Goal: Complete application form: Complete application form

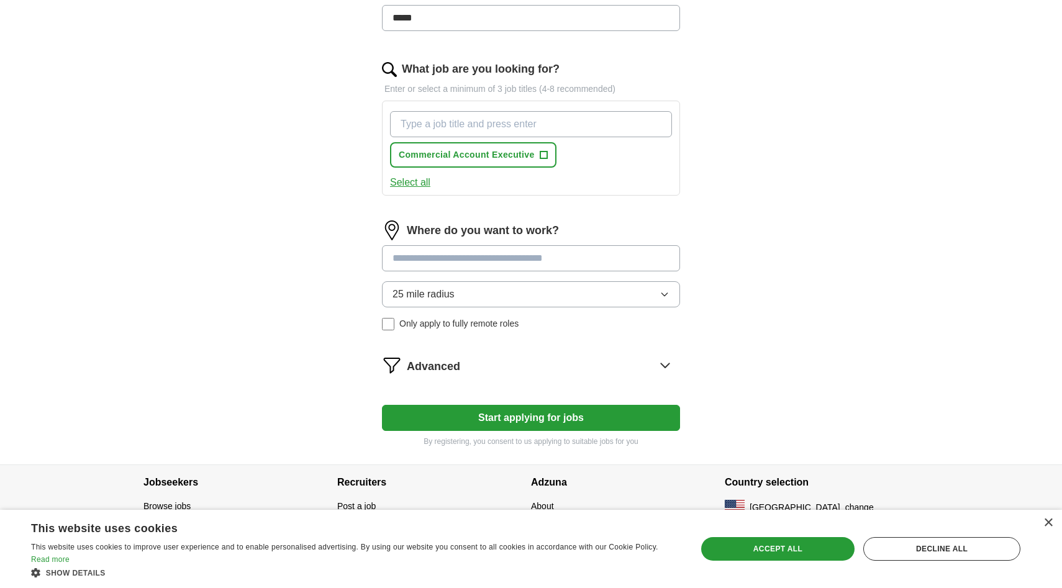
scroll to position [407, 0]
click at [562, 131] on input "What job are you looking for?" at bounding box center [531, 123] width 282 height 26
type input "Account Executive"
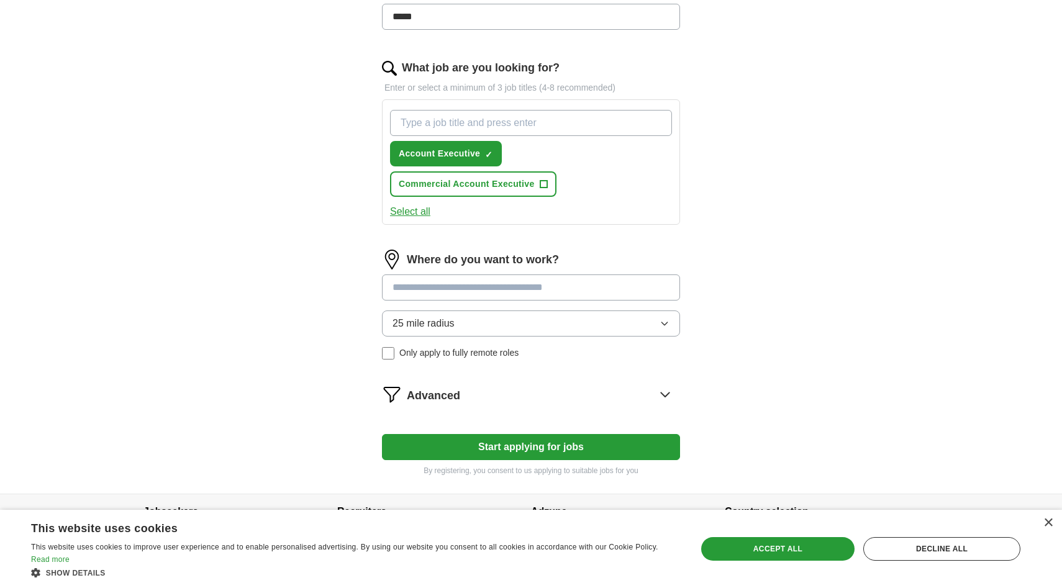
scroll to position [438, 0]
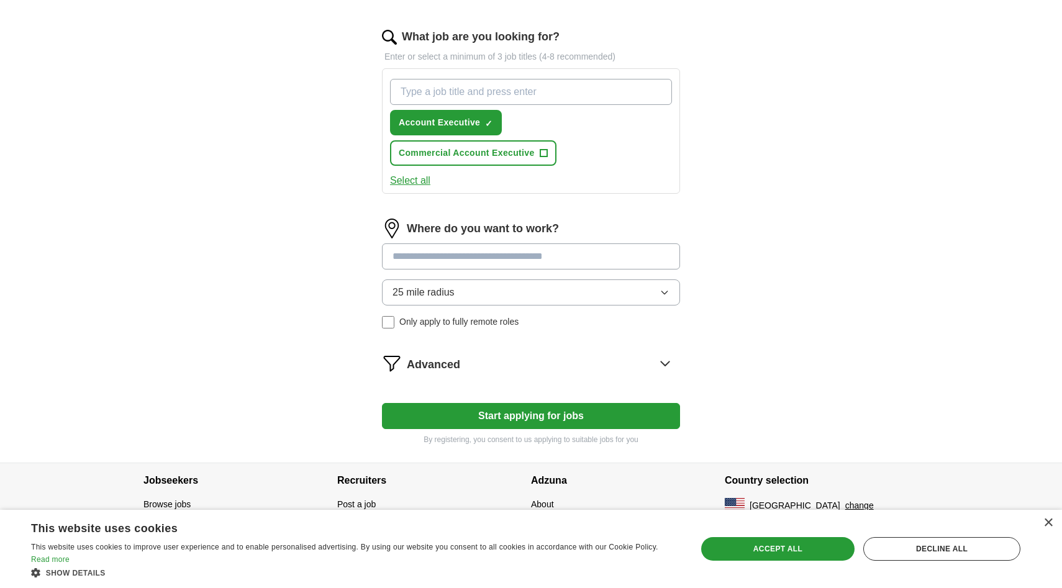
click at [417, 252] on div "Where do you want to work? 25 mile radius Only apply to fully remote roles" at bounding box center [531, 279] width 298 height 120
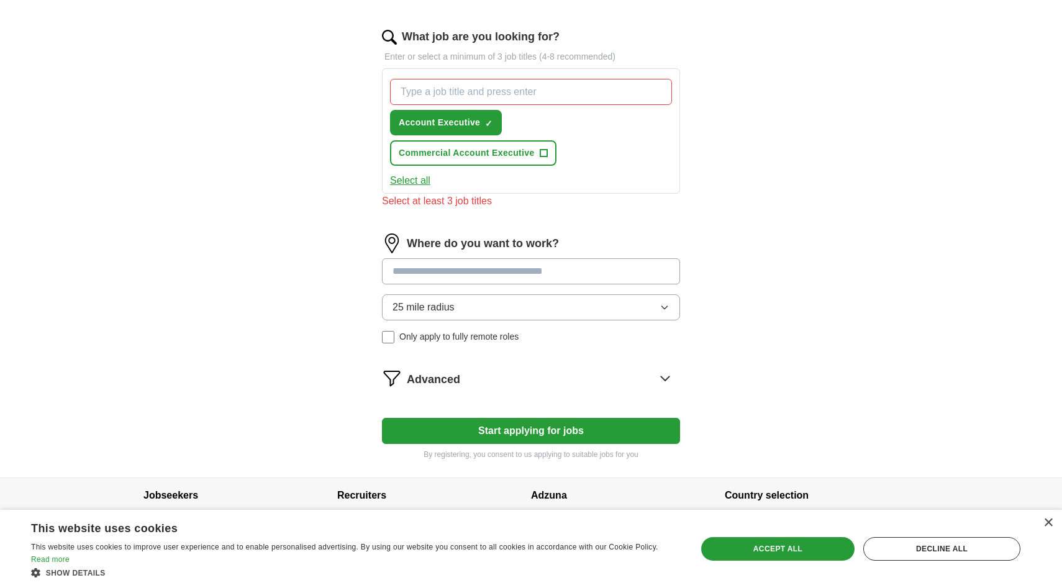
click at [547, 94] on input "What job are you looking for?" at bounding box center [531, 92] width 282 height 26
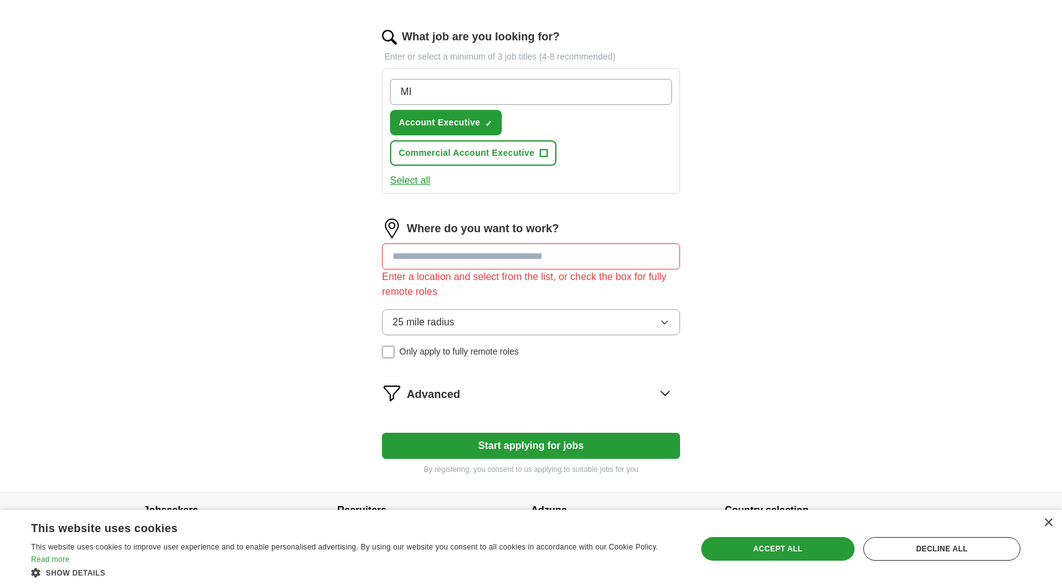
type input "M"
click at [492, 89] on input "Account Executive - Mid-Market" at bounding box center [531, 92] width 282 height 26
drag, startPoint x: 540, startPoint y: 93, endPoint x: 489, endPoint y: 93, distance: 51.6
click at [489, 93] on input "Account Executive Mid-Market" at bounding box center [531, 92] width 282 height 26
click at [403, 93] on input "Account Executive" at bounding box center [531, 92] width 282 height 26
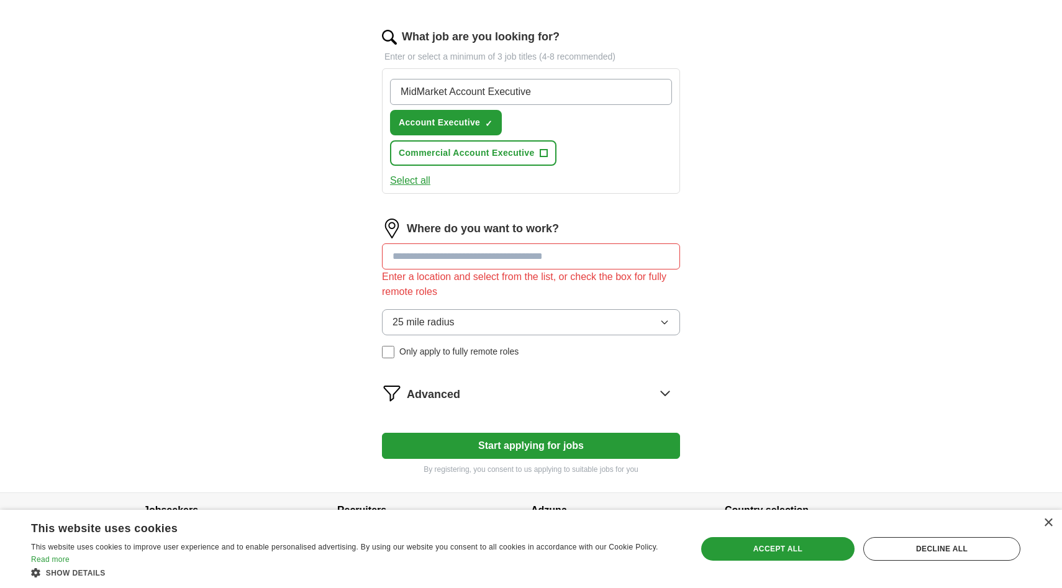
type input "Mid-Market Account Executive"
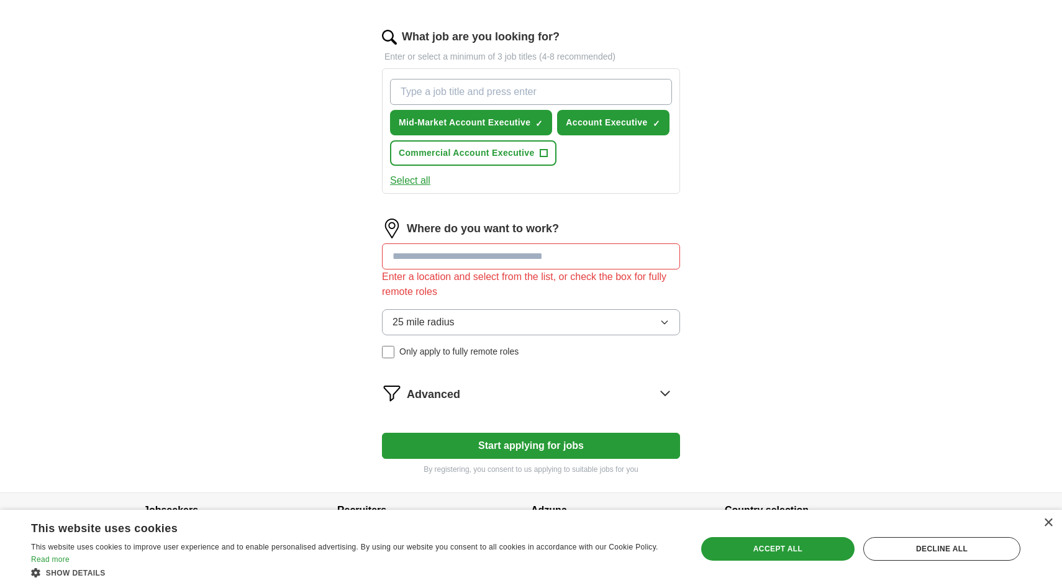
click at [543, 93] on input "What job are you looking for?" at bounding box center [531, 92] width 282 height 26
type input "z"
type input "Sales"
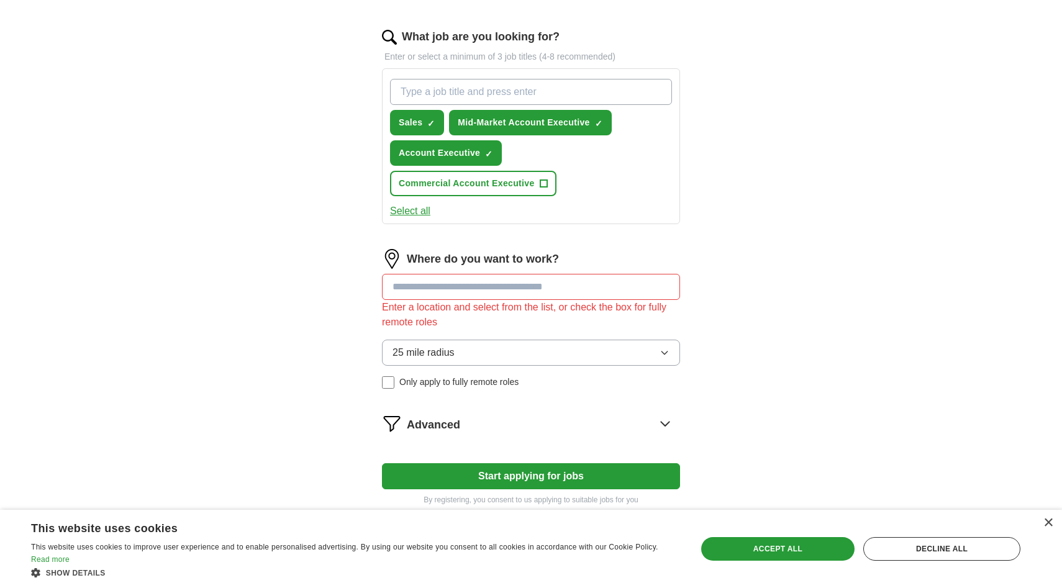
click at [460, 281] on input at bounding box center [531, 287] width 298 height 26
type input "******"
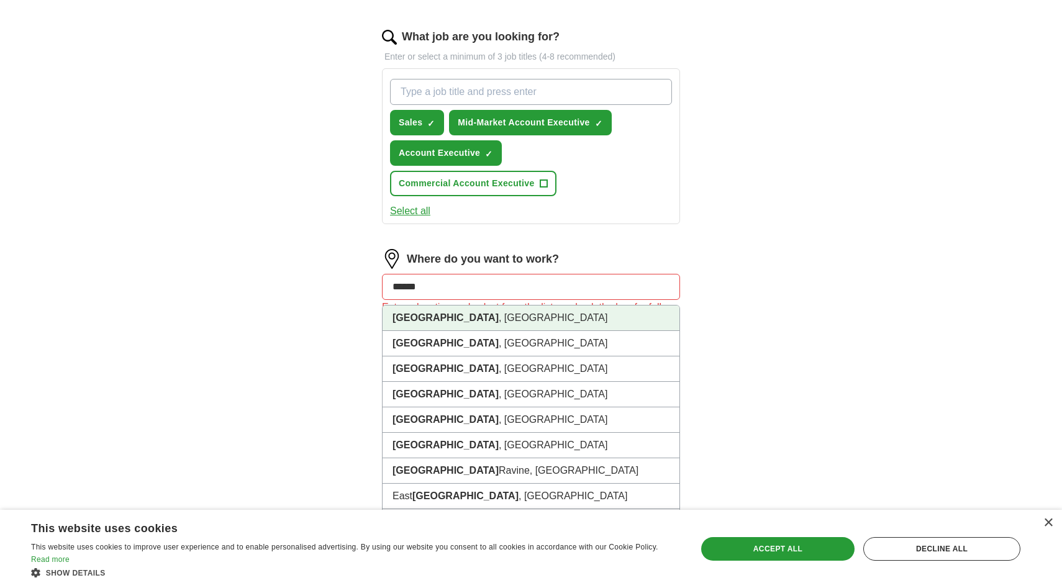
click at [450, 323] on li "[GEOGRAPHIC_DATA] , [GEOGRAPHIC_DATA]" at bounding box center [531, 318] width 297 height 25
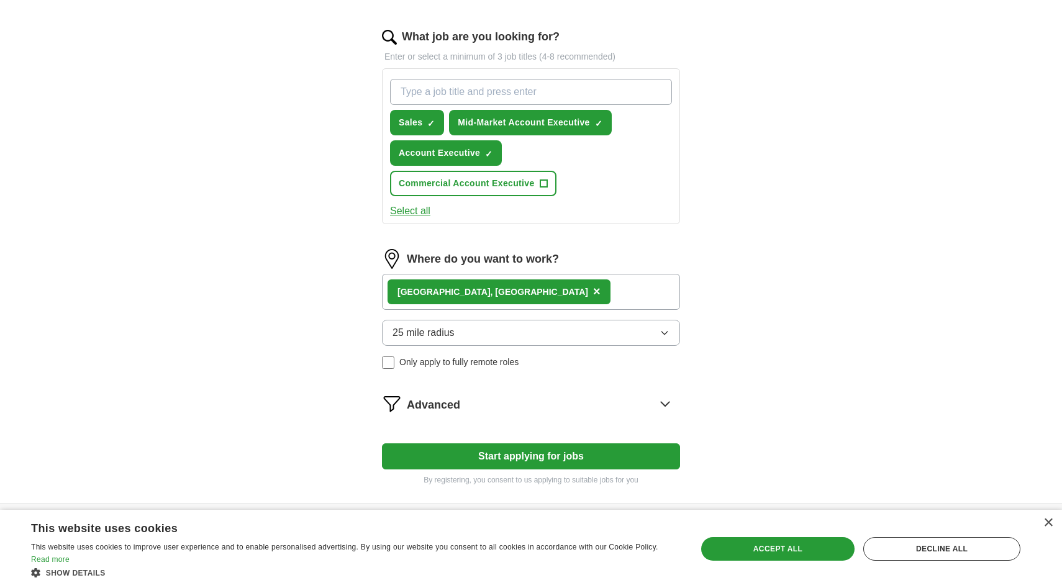
click at [483, 302] on div "[GEOGRAPHIC_DATA] , [GEOGRAPHIC_DATA] ×" at bounding box center [531, 292] width 298 height 36
click at [493, 291] on div "[GEOGRAPHIC_DATA] , [GEOGRAPHIC_DATA] ×" at bounding box center [531, 292] width 298 height 36
click at [531, 296] on div "[GEOGRAPHIC_DATA] , [GEOGRAPHIC_DATA] ×" at bounding box center [531, 292] width 298 height 36
click at [505, 281] on div "[GEOGRAPHIC_DATA] , [GEOGRAPHIC_DATA] ×" at bounding box center [531, 292] width 298 height 36
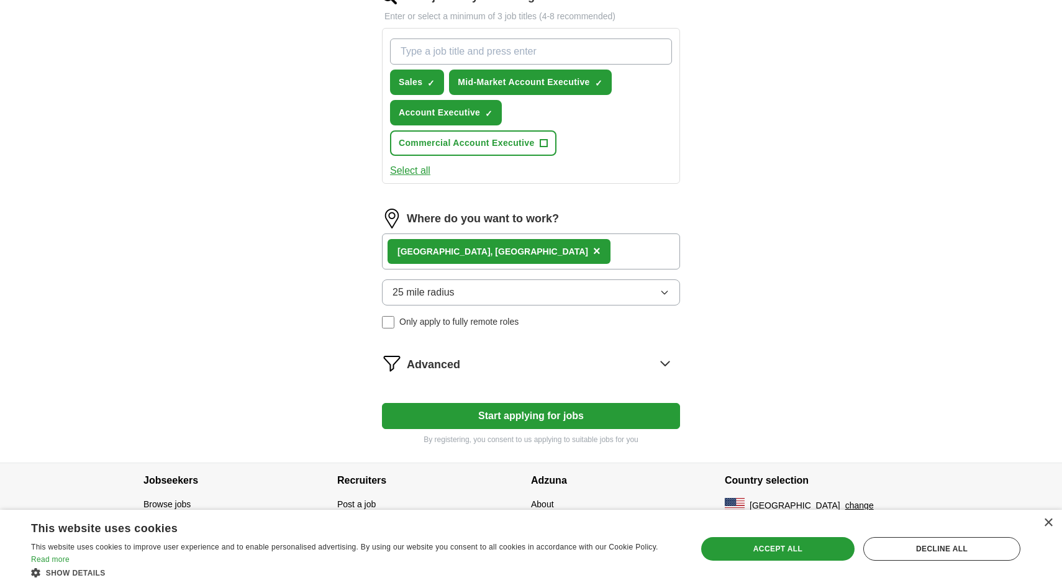
click at [530, 248] on div "[GEOGRAPHIC_DATA] , [GEOGRAPHIC_DATA] ×" at bounding box center [531, 252] width 298 height 36
click at [603, 295] on button "25 mile radius" at bounding box center [531, 293] width 298 height 26
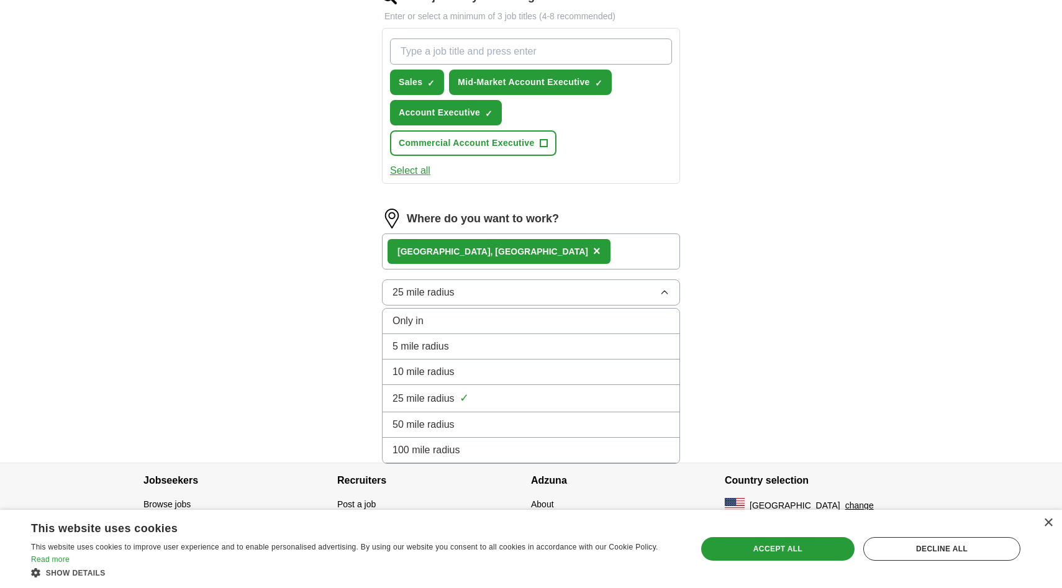
click at [852, 222] on div "ApplyIQ Let ApplyIQ do the hard work of searching and applying for jobs. Just t…" at bounding box center [531, 11] width 795 height 903
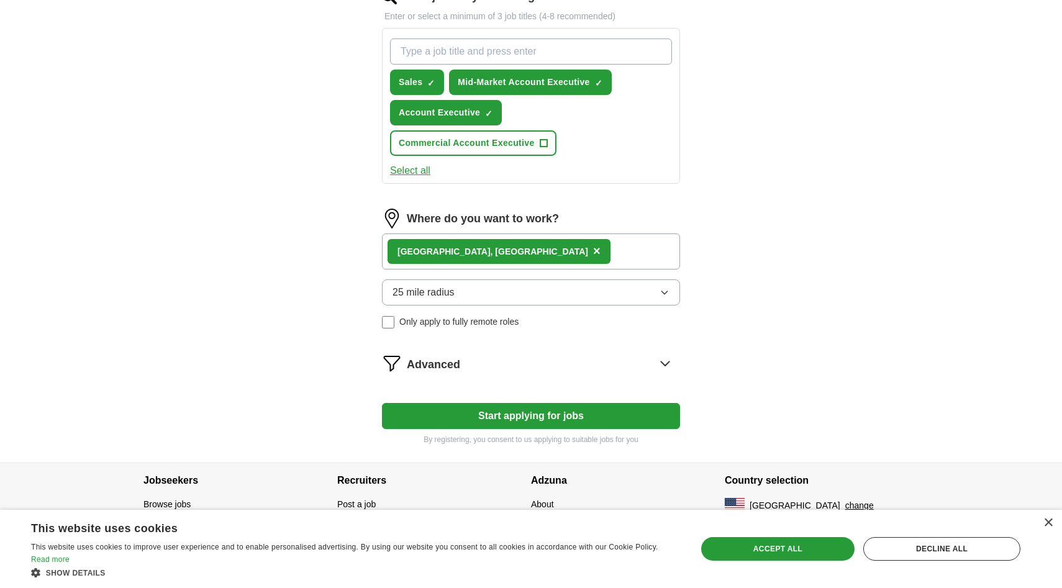
click at [562, 239] on div "[GEOGRAPHIC_DATA] , [GEOGRAPHIC_DATA] ×" at bounding box center [531, 252] width 298 height 36
click at [557, 257] on div "[GEOGRAPHIC_DATA] , [GEOGRAPHIC_DATA] ×" at bounding box center [531, 252] width 298 height 36
click at [438, 255] on div "[GEOGRAPHIC_DATA] , [GEOGRAPHIC_DATA]" at bounding box center [493, 251] width 191 height 13
click at [476, 253] on div "[GEOGRAPHIC_DATA] , [GEOGRAPHIC_DATA] ×" at bounding box center [531, 252] width 298 height 36
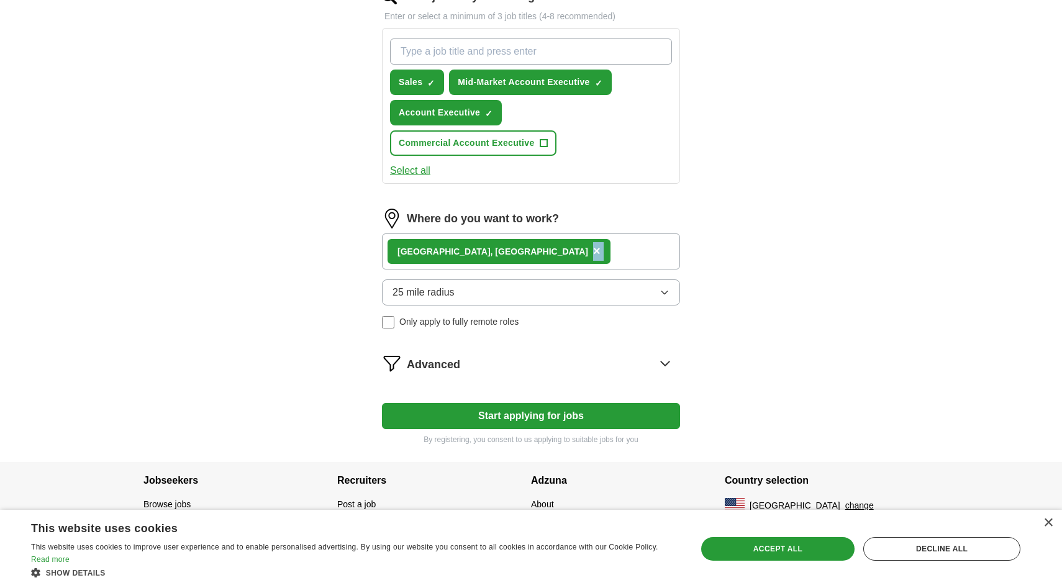
click at [476, 253] on div "[GEOGRAPHIC_DATA] , [GEOGRAPHIC_DATA] ×" at bounding box center [531, 252] width 298 height 36
click at [503, 365] on div "Advanced" at bounding box center [543, 363] width 273 height 20
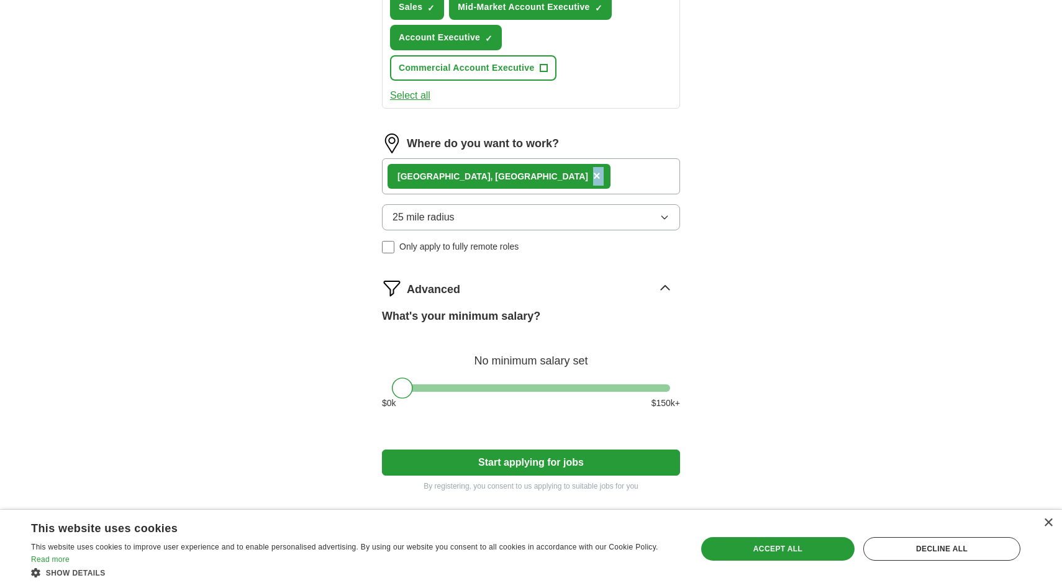
click at [512, 293] on div "Advanced" at bounding box center [543, 288] width 273 height 20
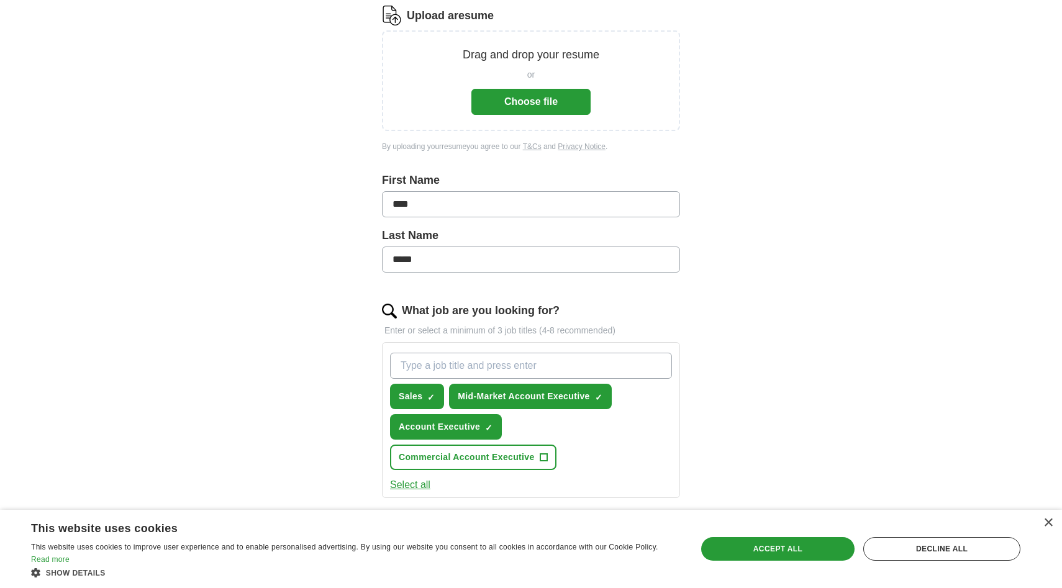
scroll to position [0, 0]
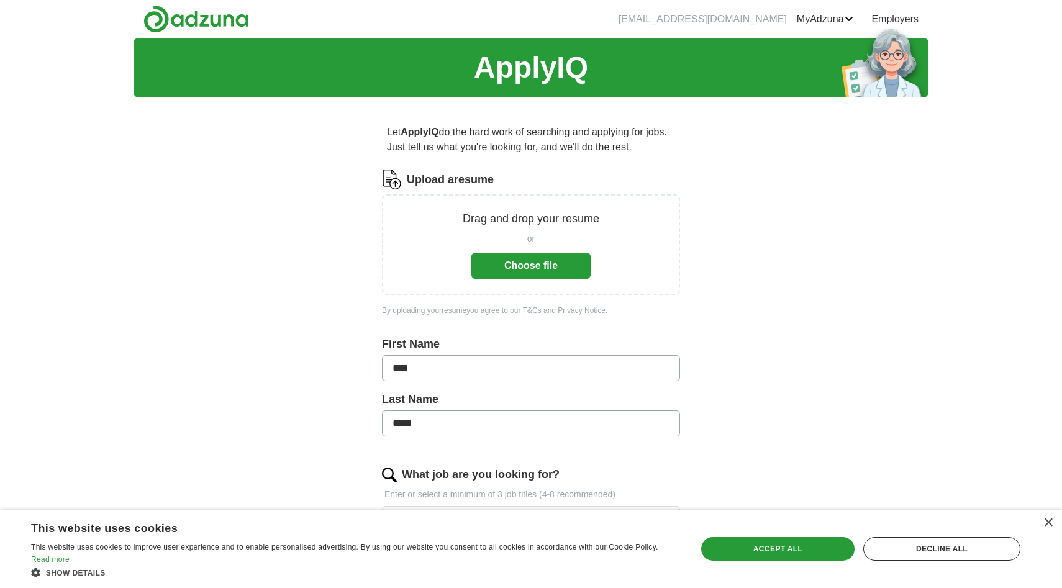
click at [521, 260] on button "Choose file" at bounding box center [530, 266] width 119 height 26
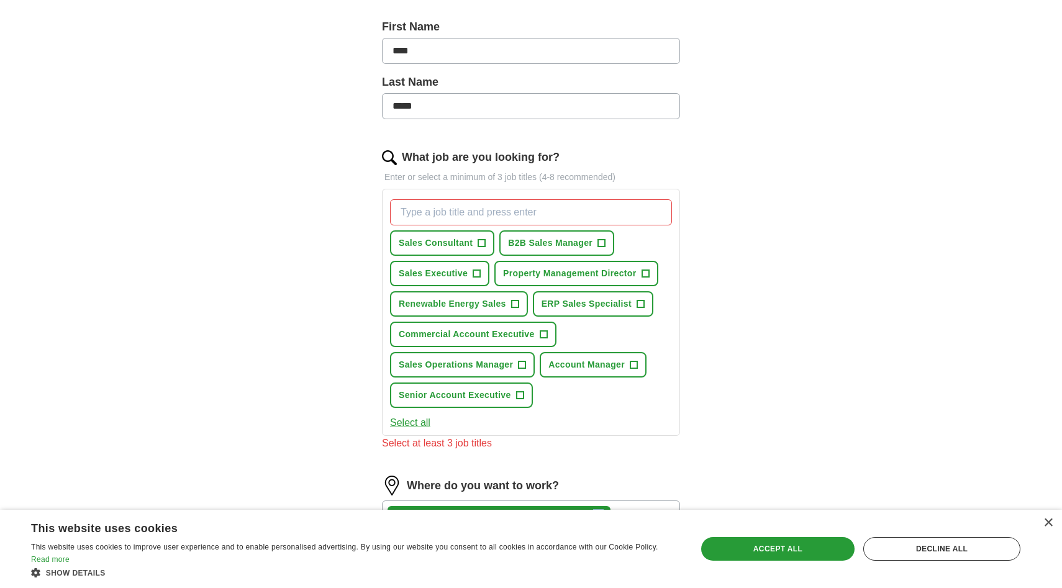
scroll to position [270, 0]
click at [480, 273] on span "+" at bounding box center [477, 272] width 8 height 8
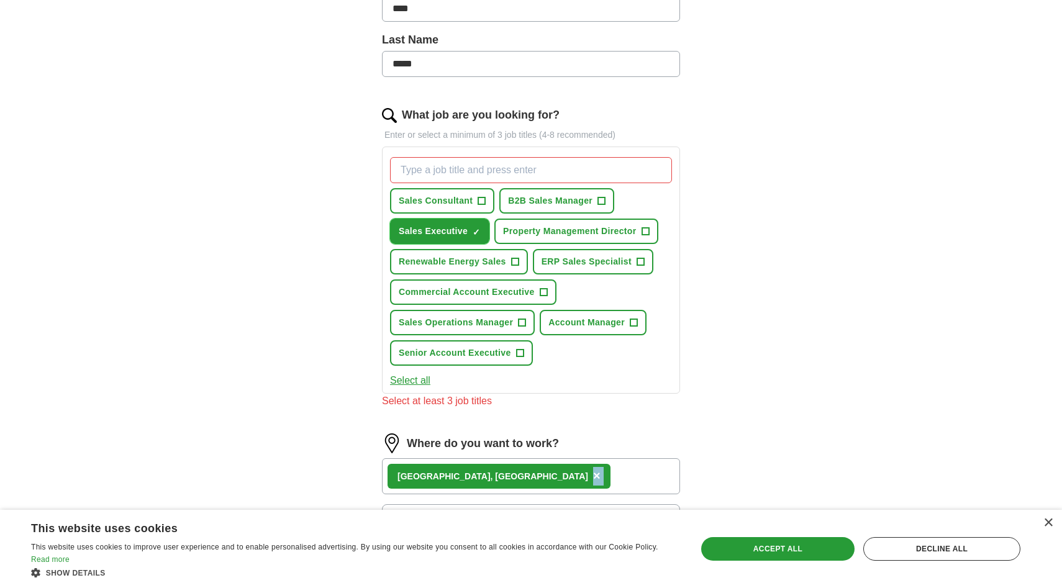
scroll to position [311, 0]
click at [550, 158] on input "What job are you looking for?" at bounding box center [531, 170] width 282 height 26
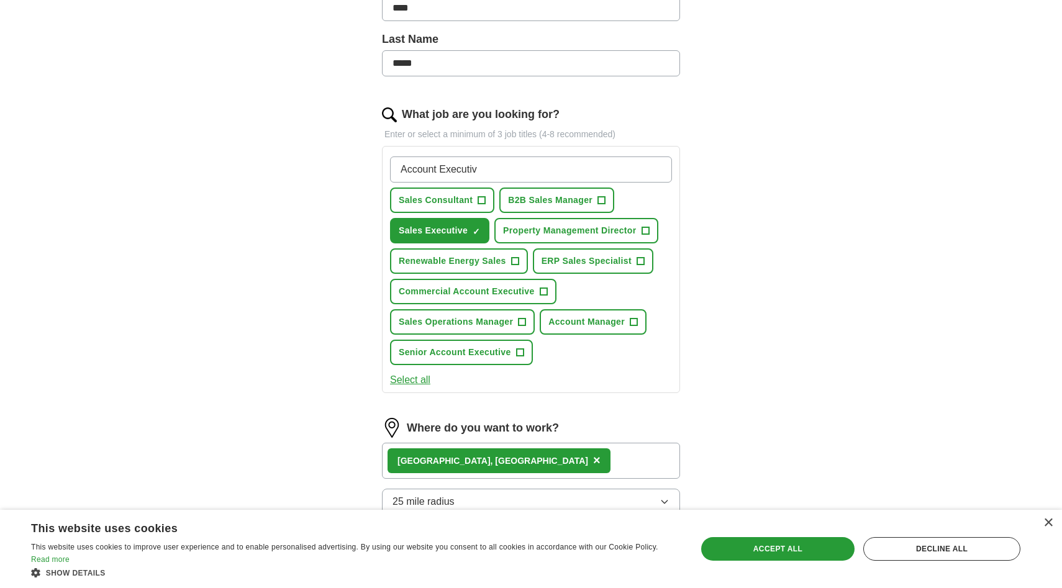
type input "Account Executive"
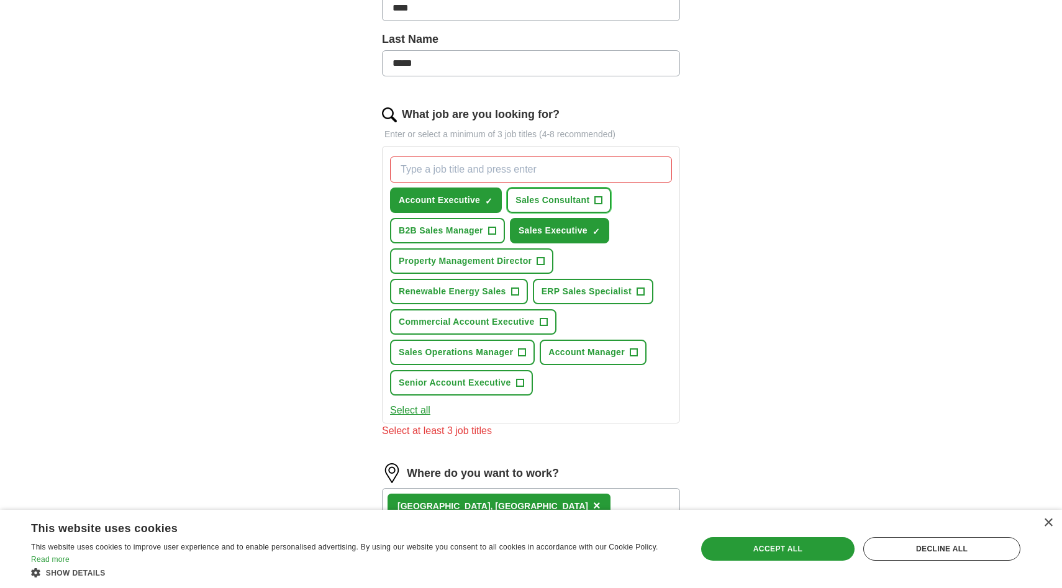
click at [598, 199] on span "+" at bounding box center [598, 201] width 7 height 10
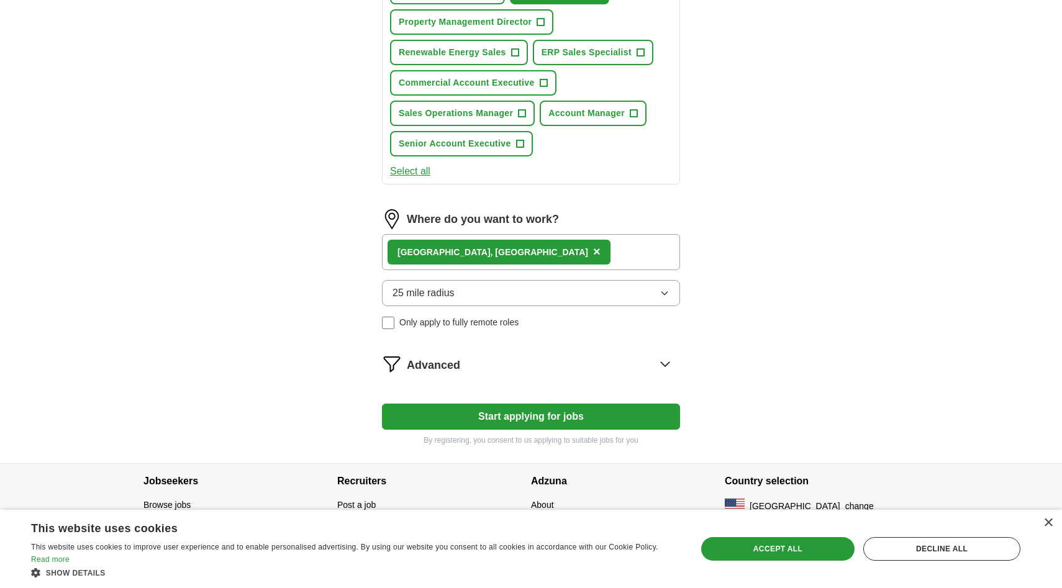
scroll to position [551, 0]
click at [591, 416] on button "Start applying for jobs" at bounding box center [531, 416] width 298 height 26
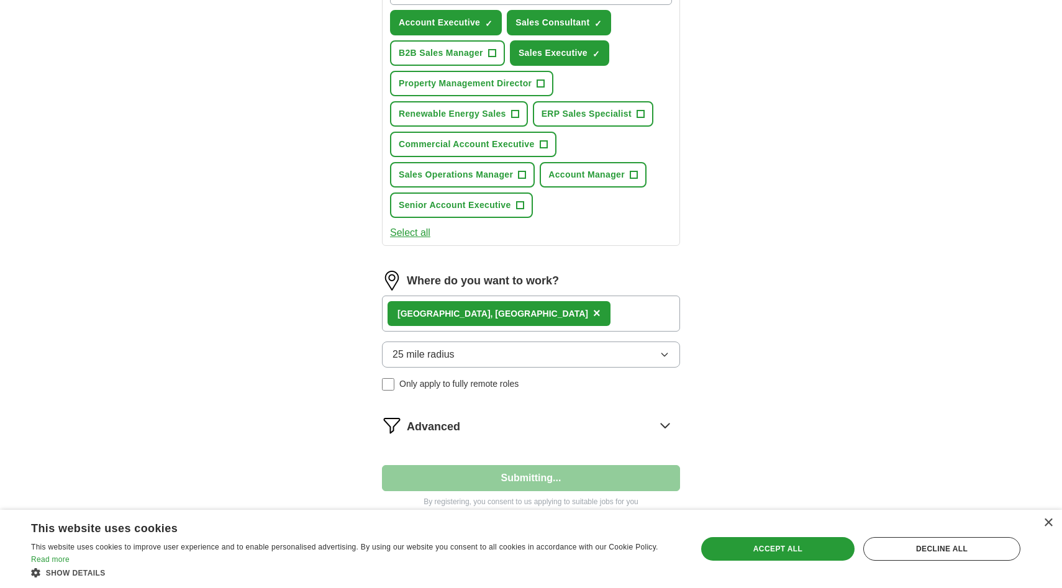
select select "**"
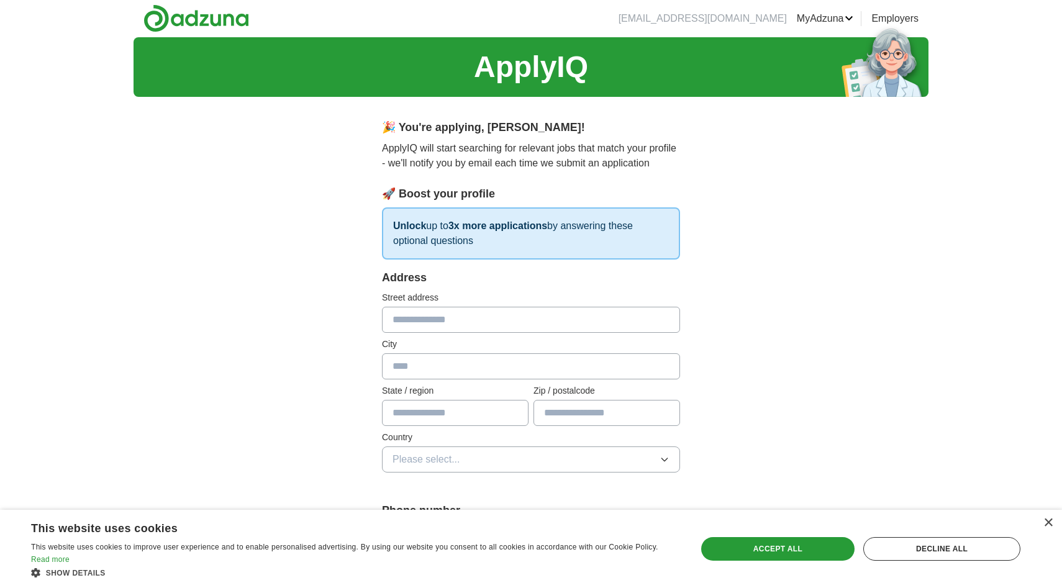
scroll to position [0, 0]
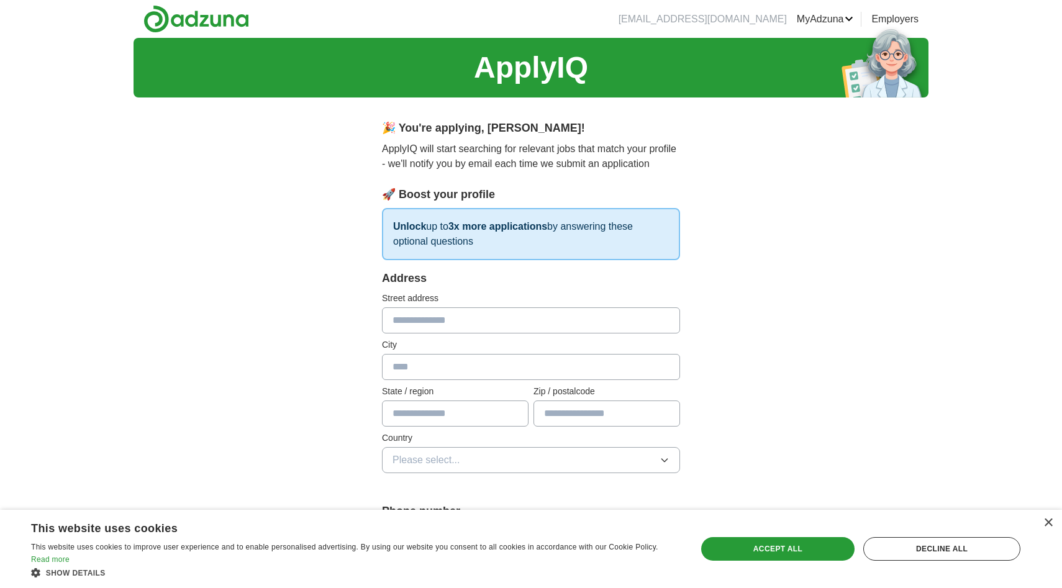
click at [529, 322] on input "text" at bounding box center [531, 320] width 298 height 26
type input "**********"
type input "*********"
type input "**********"
type input "*****"
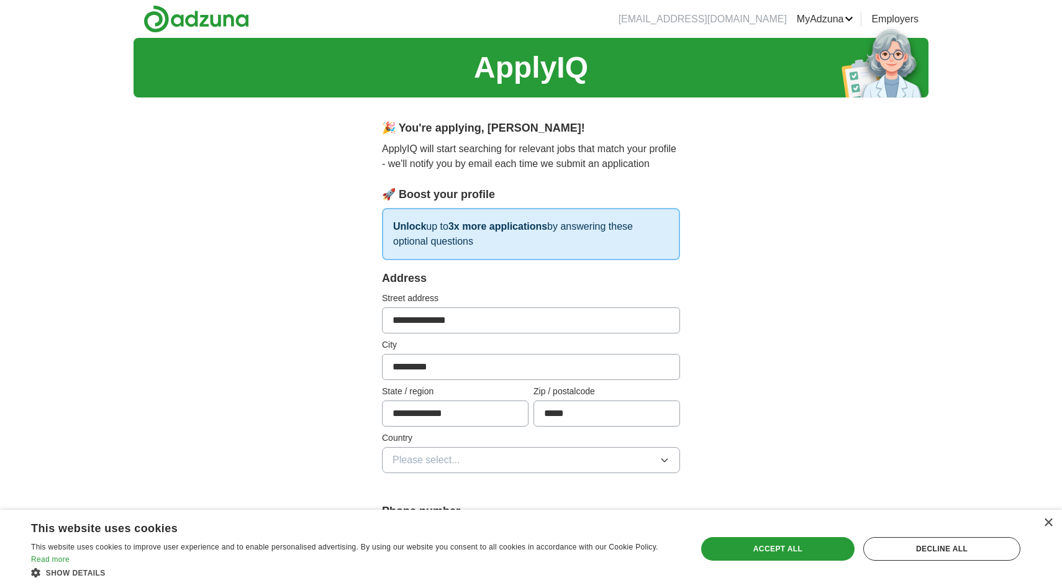
click at [642, 456] on button "Please select..." at bounding box center [531, 460] width 298 height 26
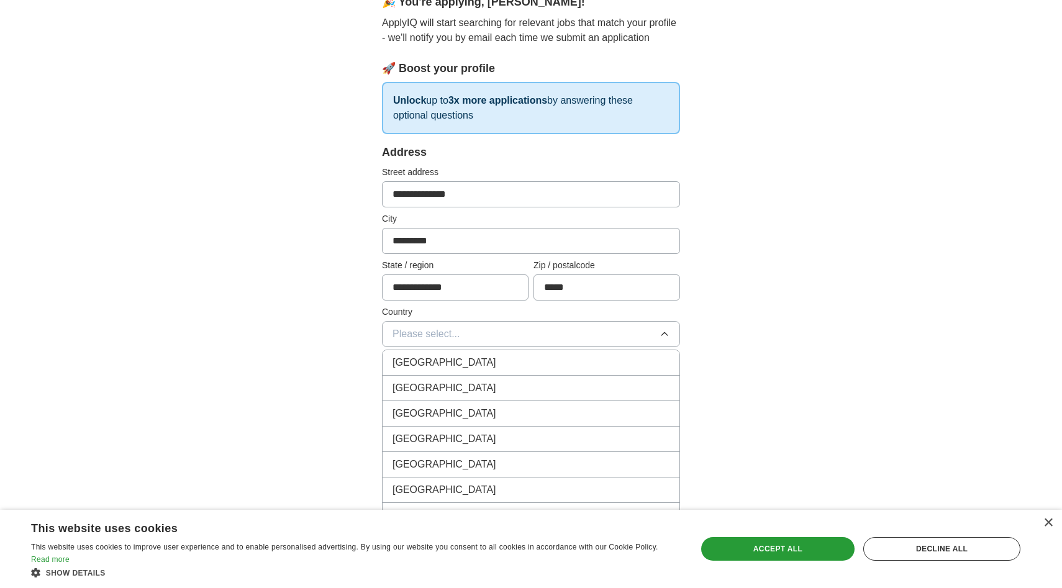
scroll to position [127, 0]
click at [600, 380] on div "[GEOGRAPHIC_DATA]" at bounding box center [531, 387] width 277 height 15
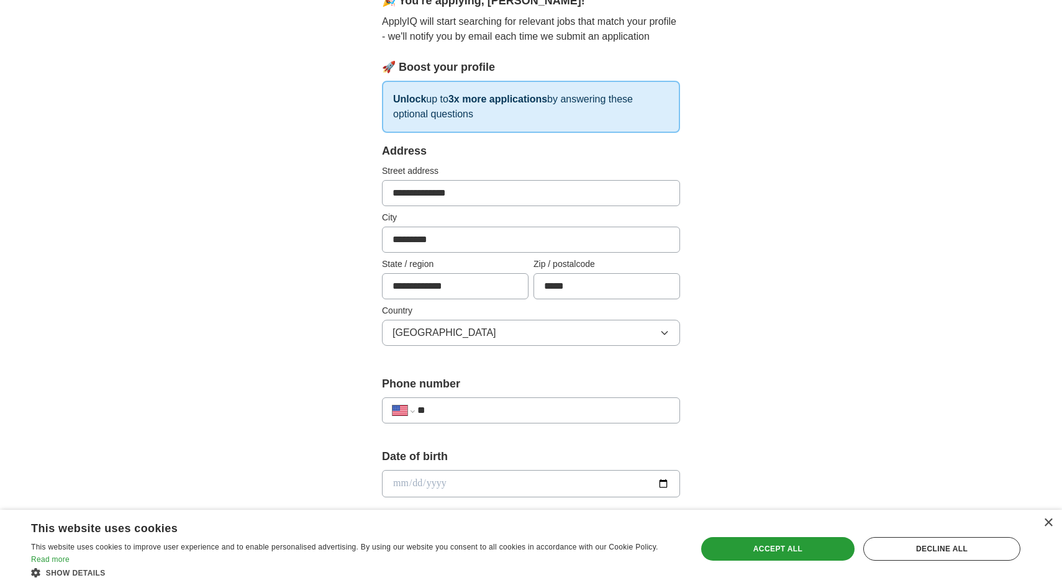
click at [898, 319] on div "**********" at bounding box center [531, 476] width 795 height 1131
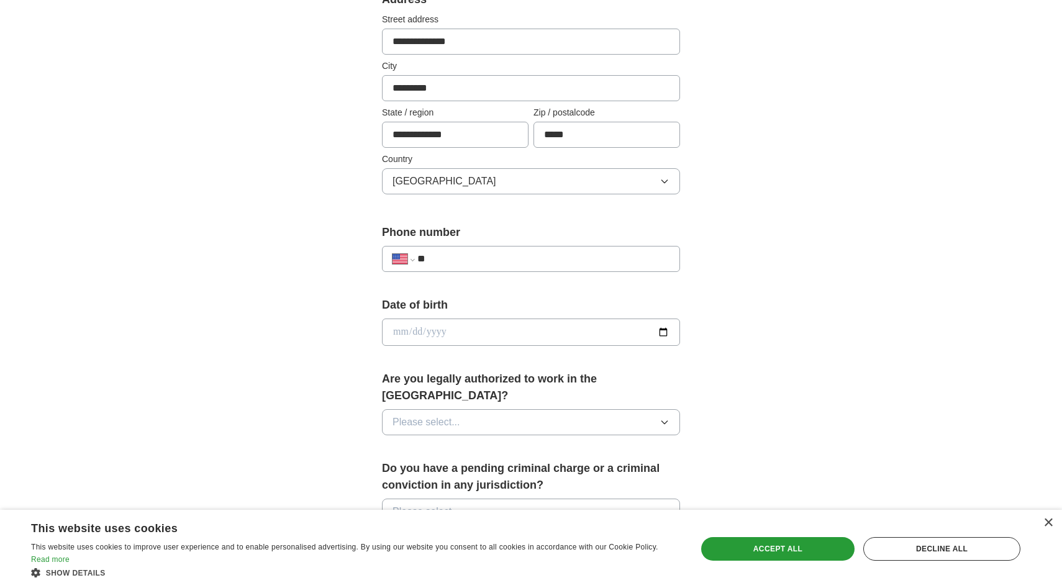
scroll to position [375, 0]
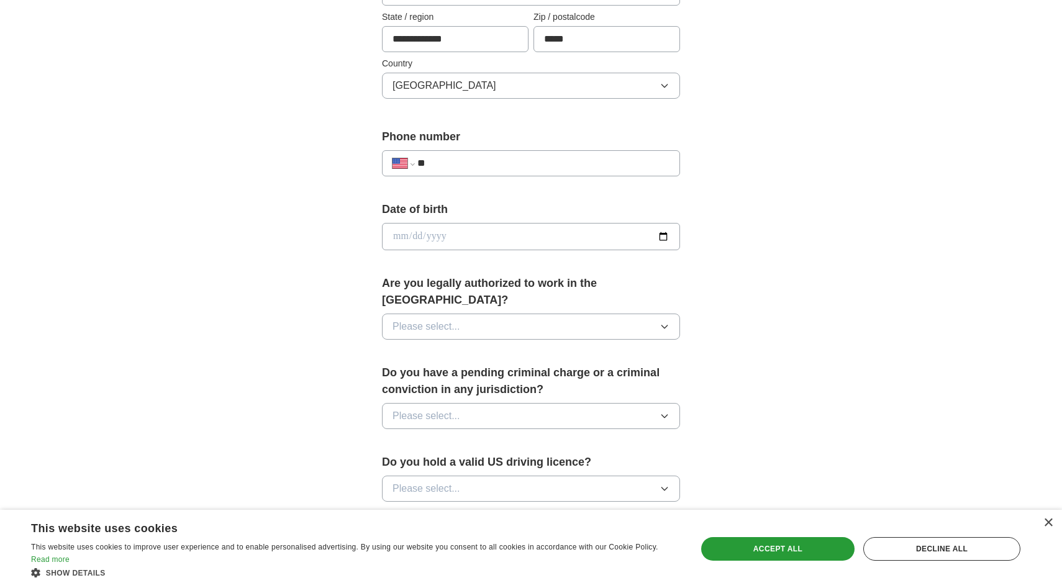
click at [575, 150] on div "**********" at bounding box center [531, 163] width 298 height 26
click at [563, 158] on input "**" at bounding box center [543, 163] width 252 height 15
type input "**********"
click at [468, 232] on input "date" at bounding box center [531, 236] width 298 height 27
type input "**********"
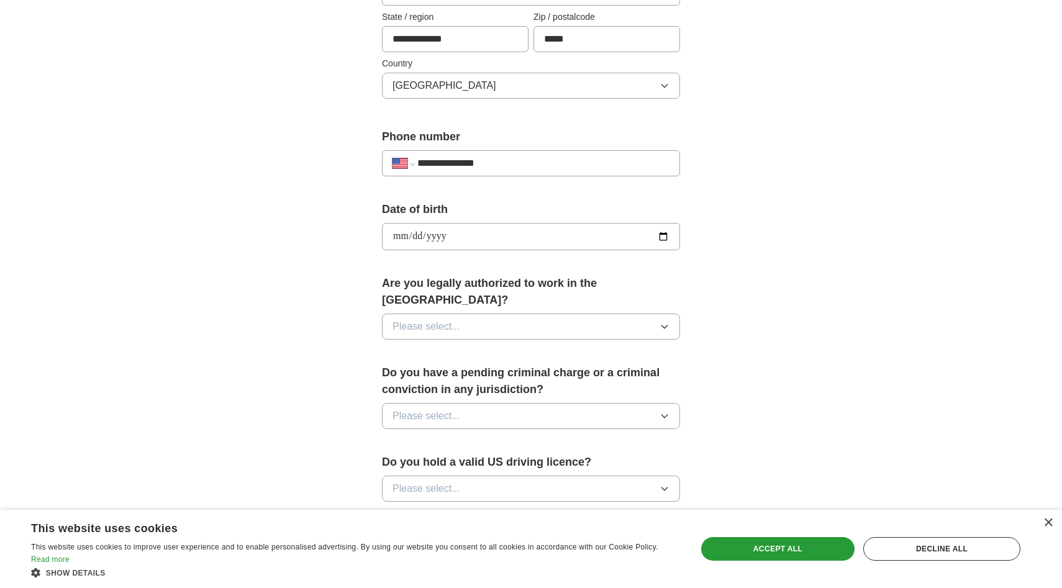
click at [421, 319] on span "Please select..." at bounding box center [427, 326] width 68 height 15
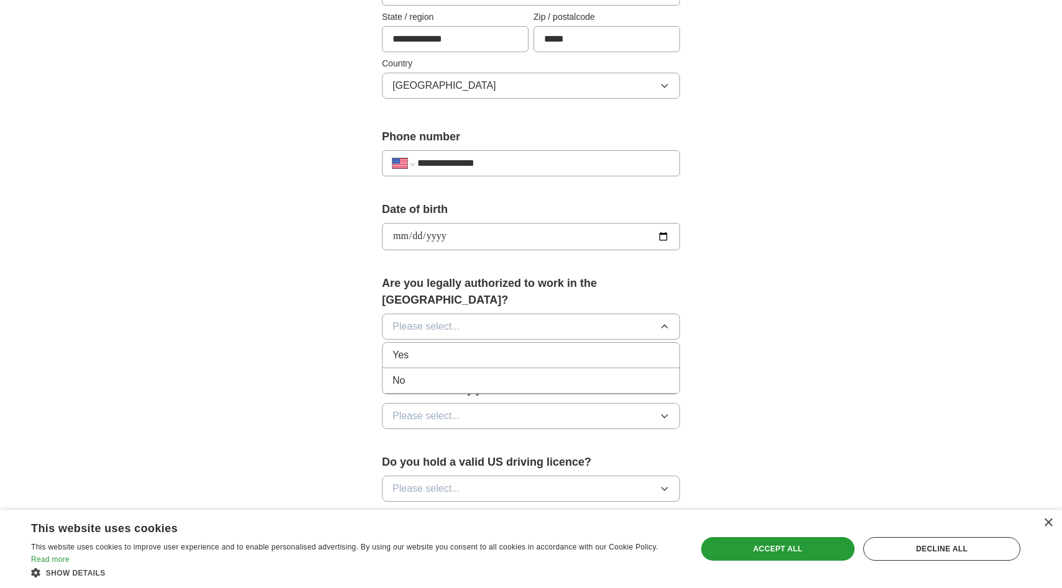
click at [411, 348] on div "Yes" at bounding box center [531, 355] width 277 height 15
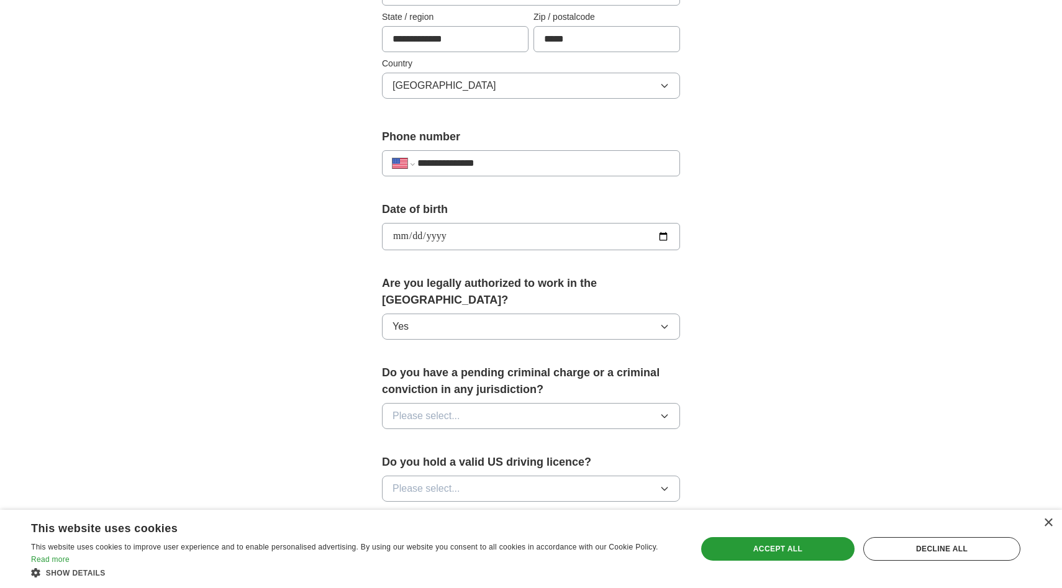
click at [419, 409] on span "Please select..." at bounding box center [427, 416] width 68 height 15
click at [416, 463] on div "No" at bounding box center [531, 470] width 277 height 15
click at [408, 481] on span "Please select..." at bounding box center [427, 488] width 68 height 15
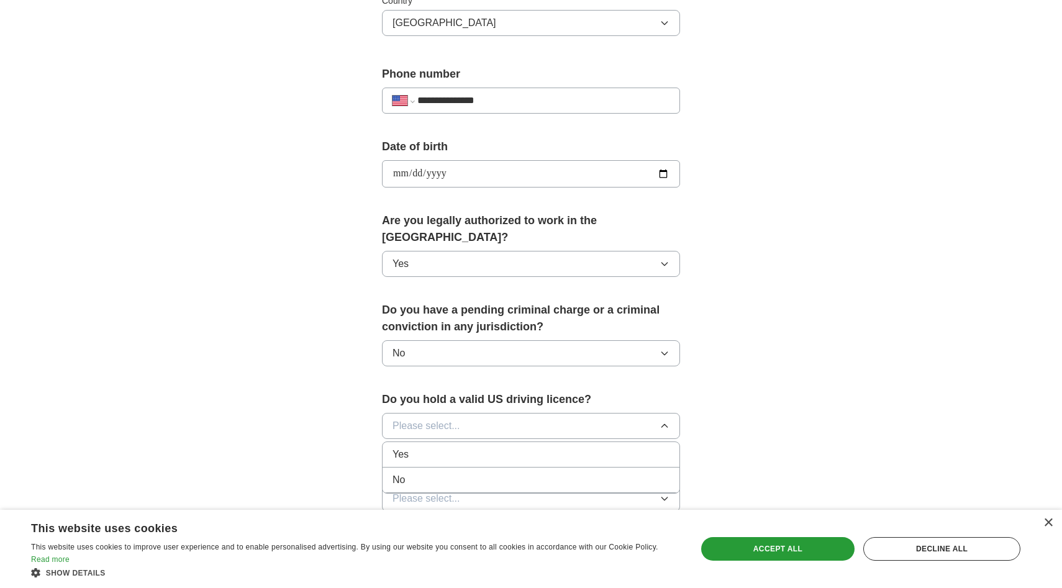
scroll to position [452, 0]
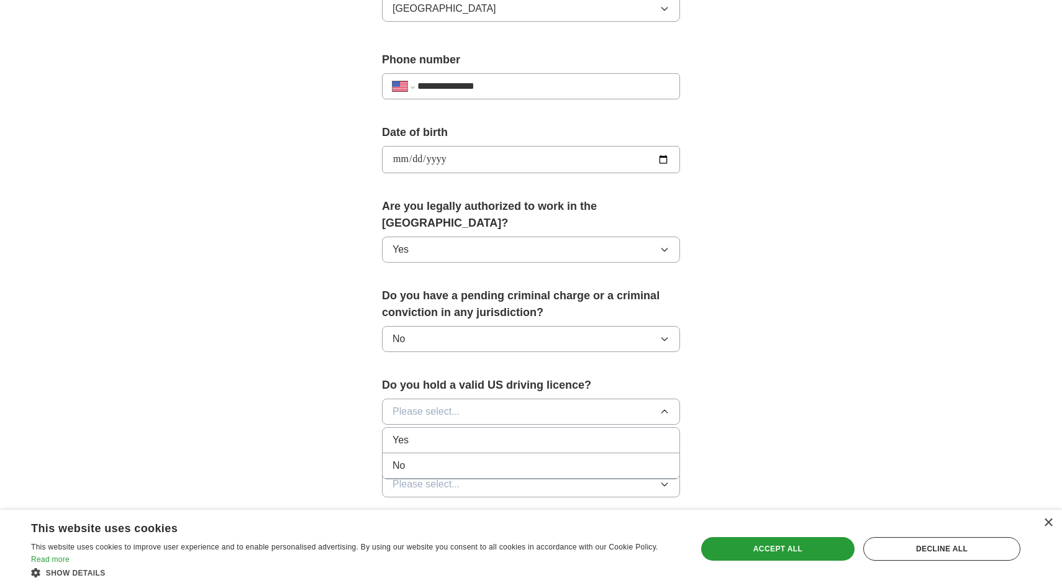
click at [412, 433] on div "Yes" at bounding box center [531, 440] width 277 height 15
click at [352, 390] on div "**********" at bounding box center [531, 187] width 398 height 1062
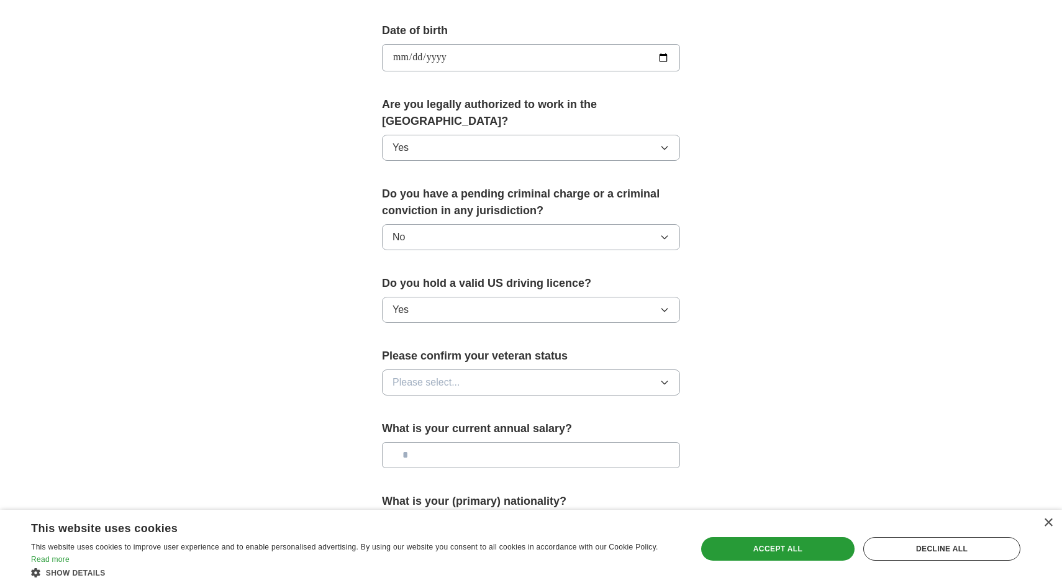
scroll to position [584, 0]
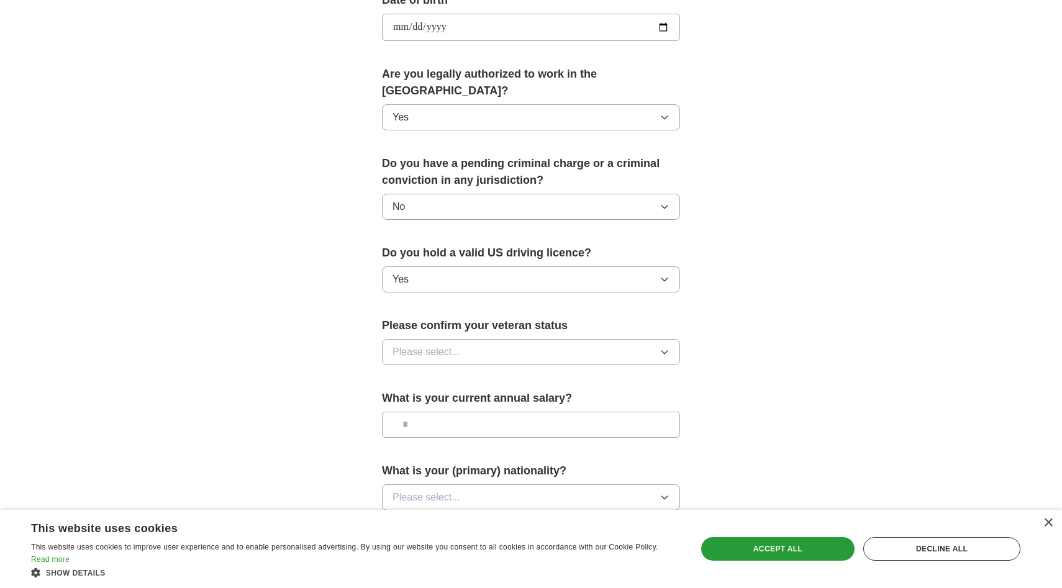
click at [435, 339] on button "Please select..." at bounding box center [531, 352] width 298 height 26
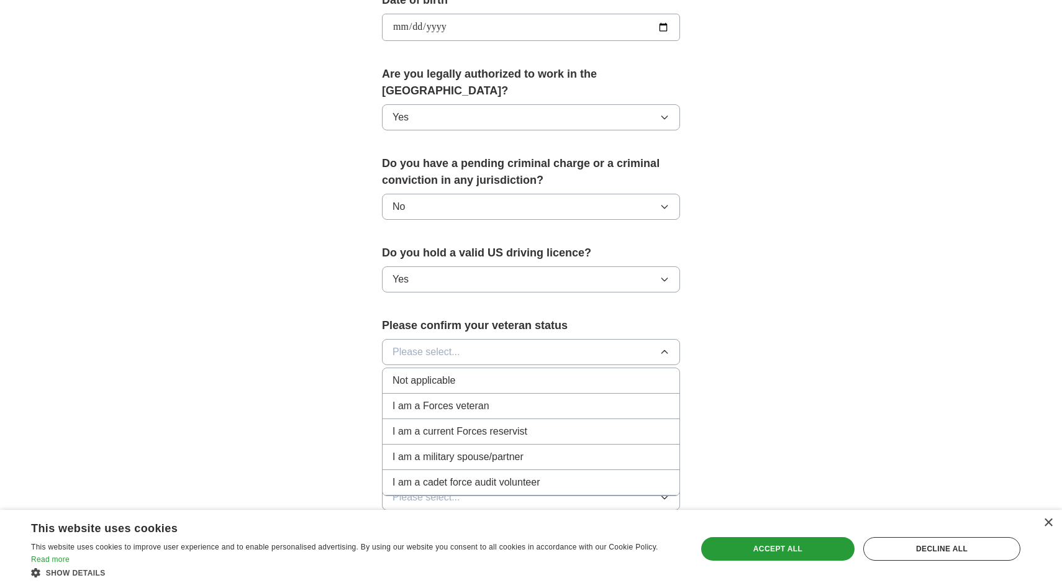
click at [475, 373] on div "Not applicable" at bounding box center [531, 380] width 277 height 15
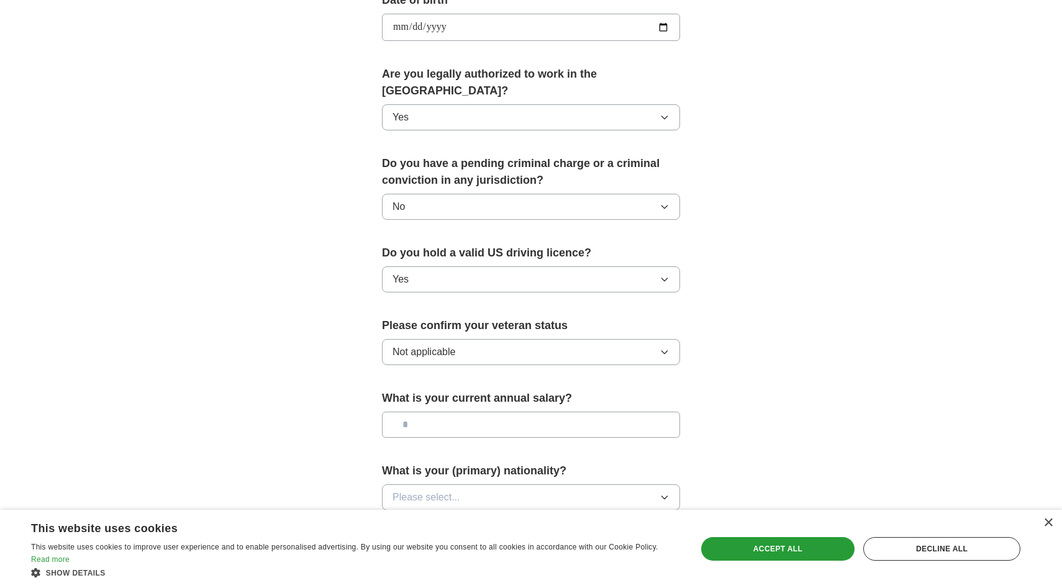
click at [362, 367] on div "**********" at bounding box center [531, 55] width 398 height 1062
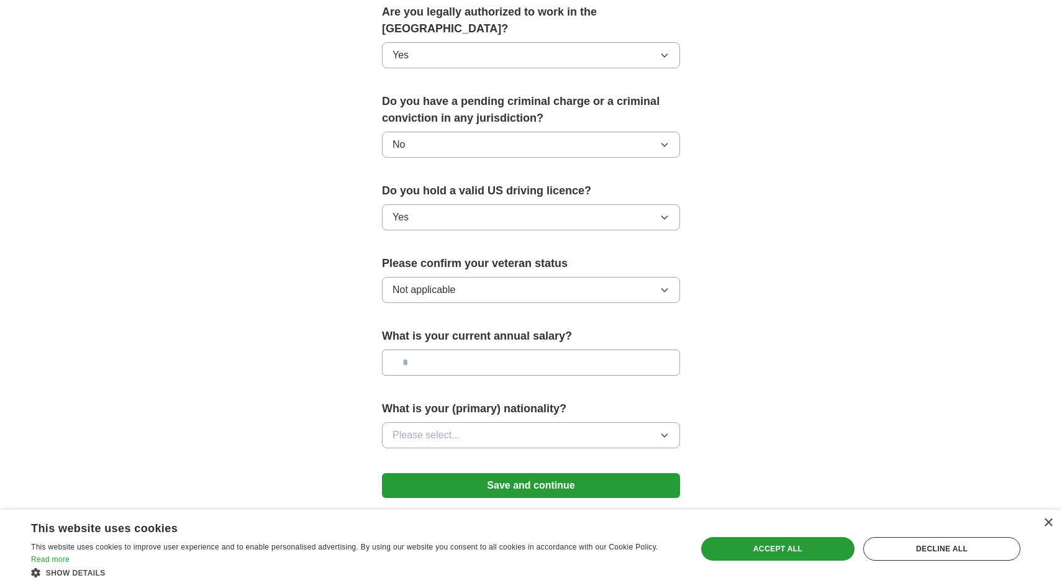
scroll to position [690, 0]
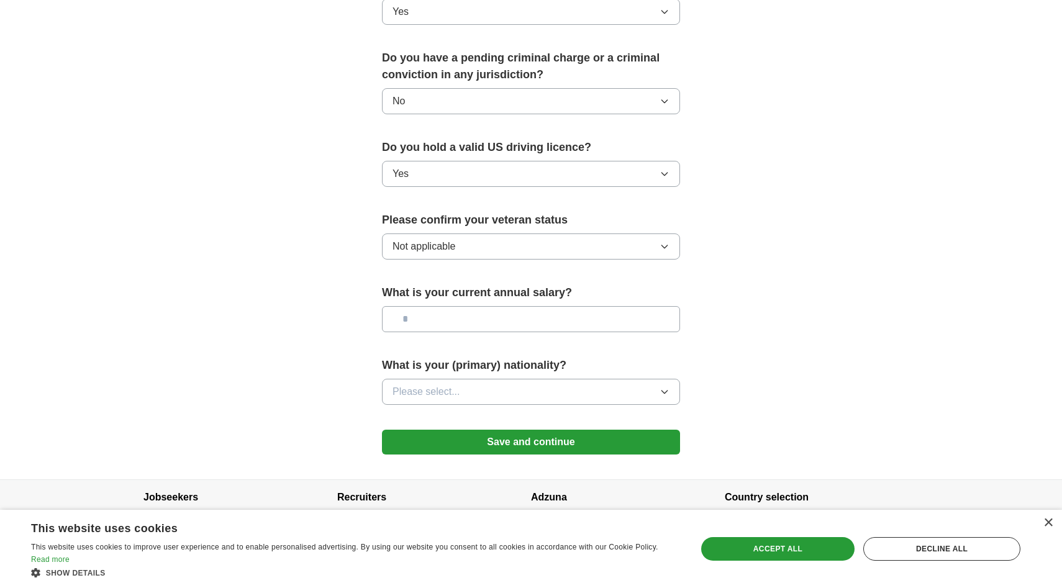
click at [446, 379] on button "Please select..." at bounding box center [531, 392] width 298 height 26
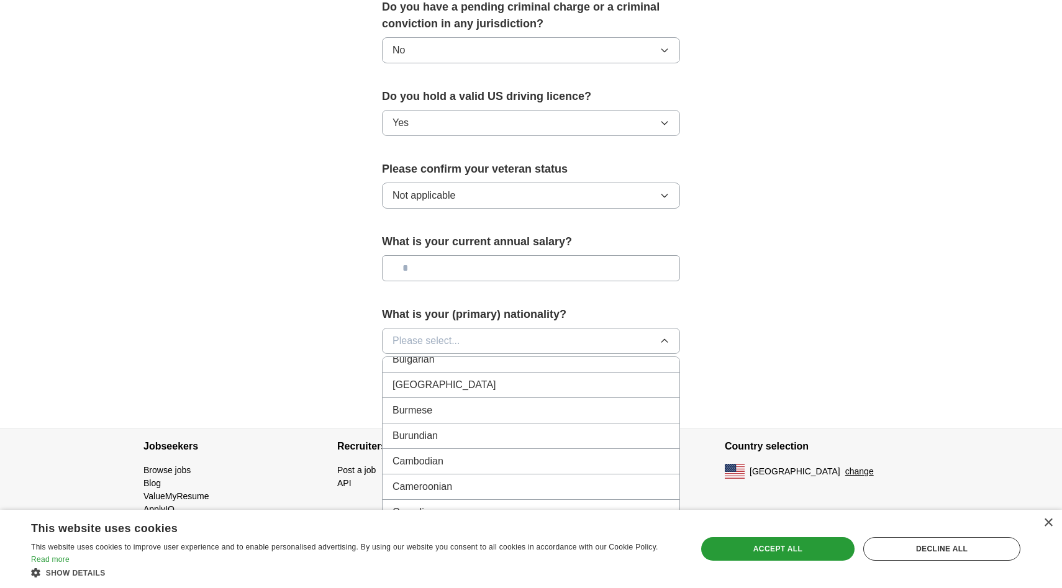
scroll to position [735, 0]
click at [446, 342] on li "Bulgarian" at bounding box center [531, 347] width 297 height 25
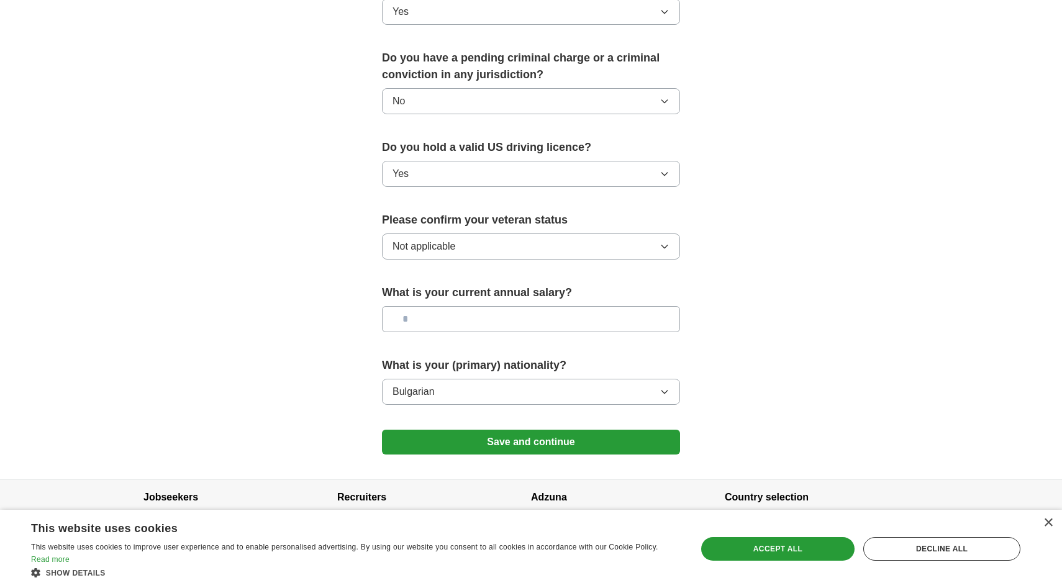
click at [439, 379] on button "Bulgarian" at bounding box center [531, 392] width 298 height 26
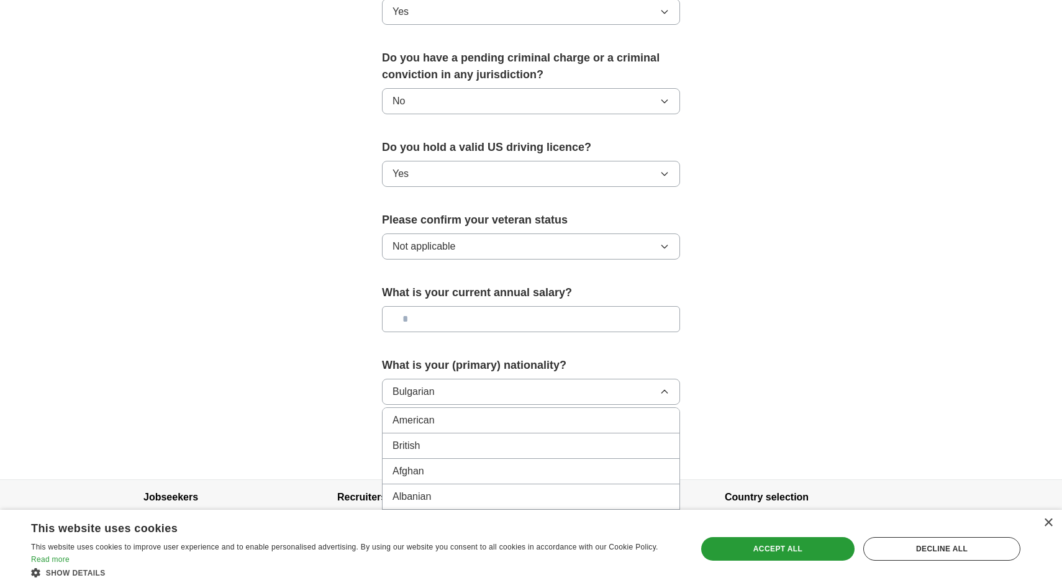
click at [438, 413] on div "American" at bounding box center [531, 420] width 277 height 15
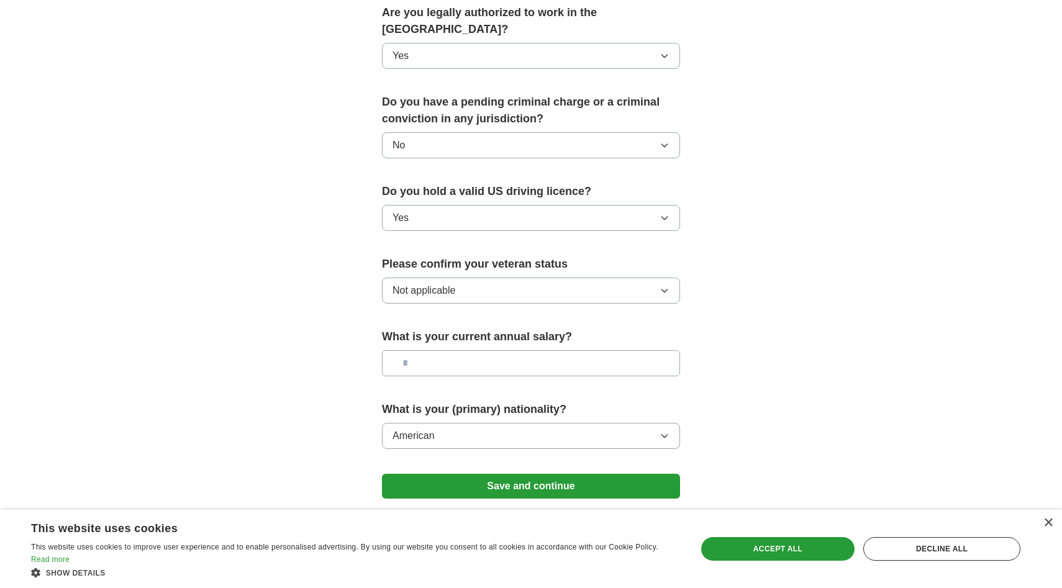
scroll to position [639, 0]
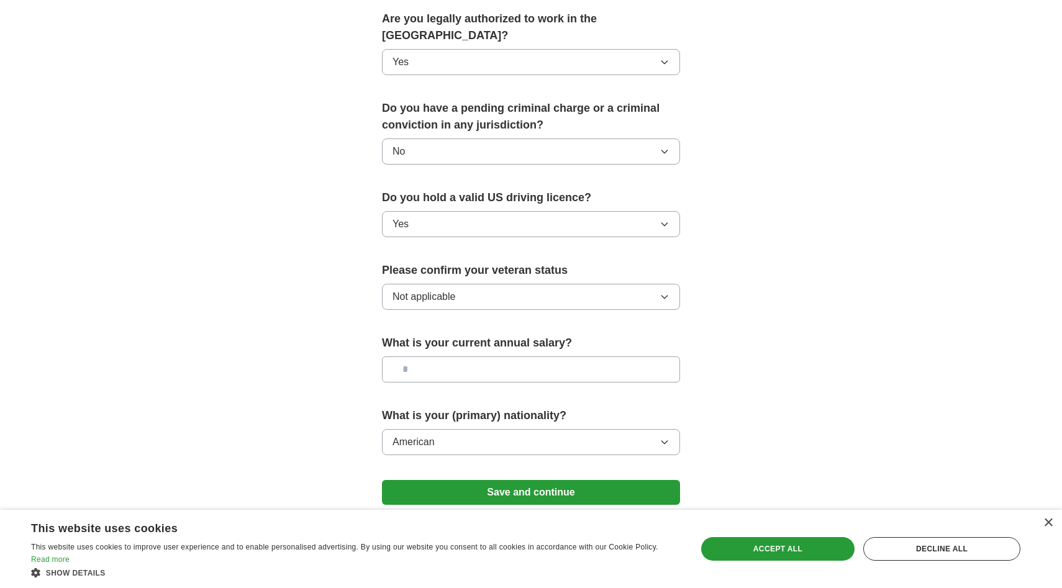
click at [455, 289] on span "Not applicable" at bounding box center [424, 296] width 63 height 15
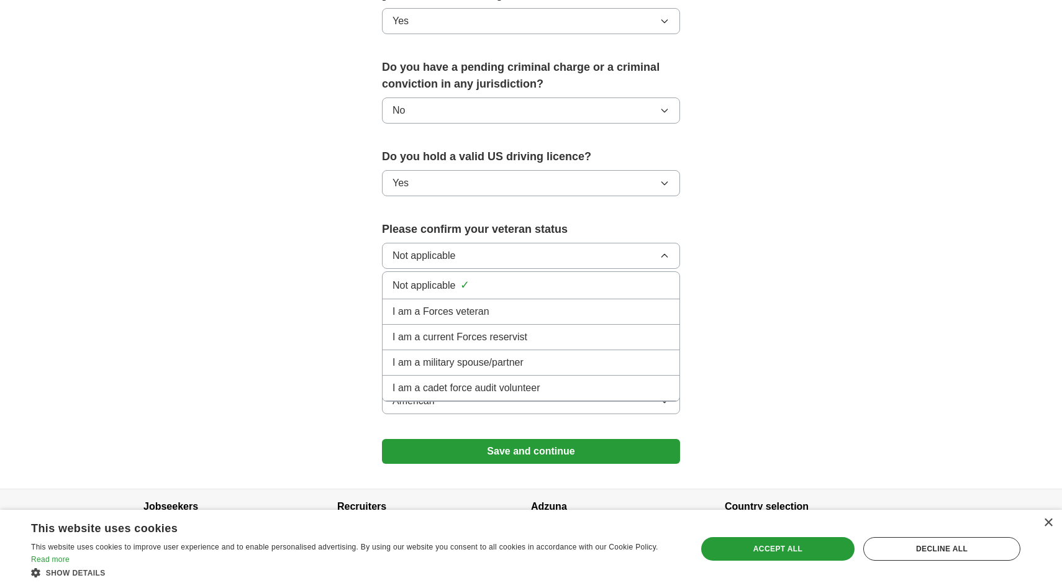
scroll to position [683, 0]
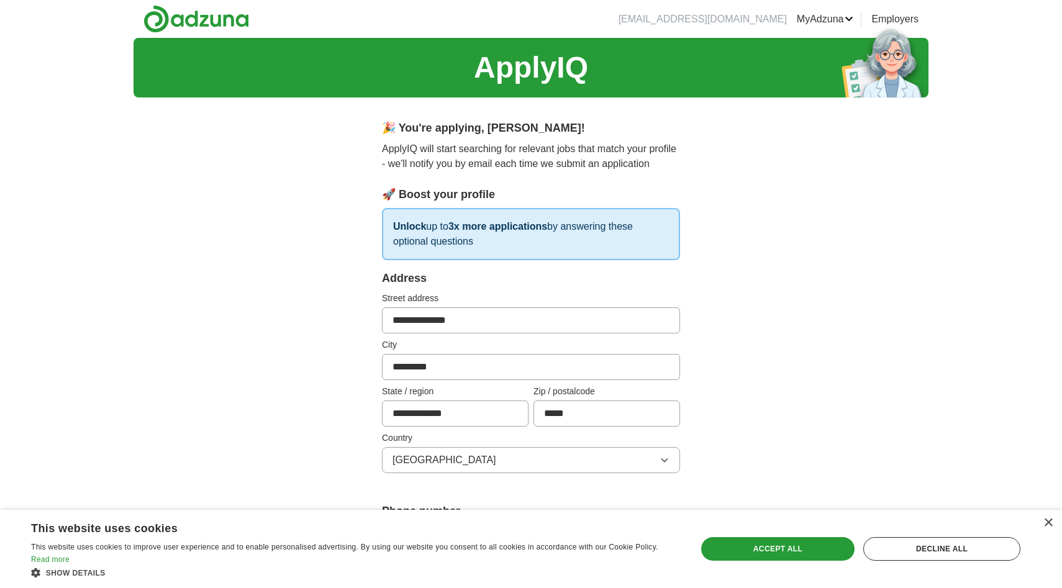
scroll to position [690, 0]
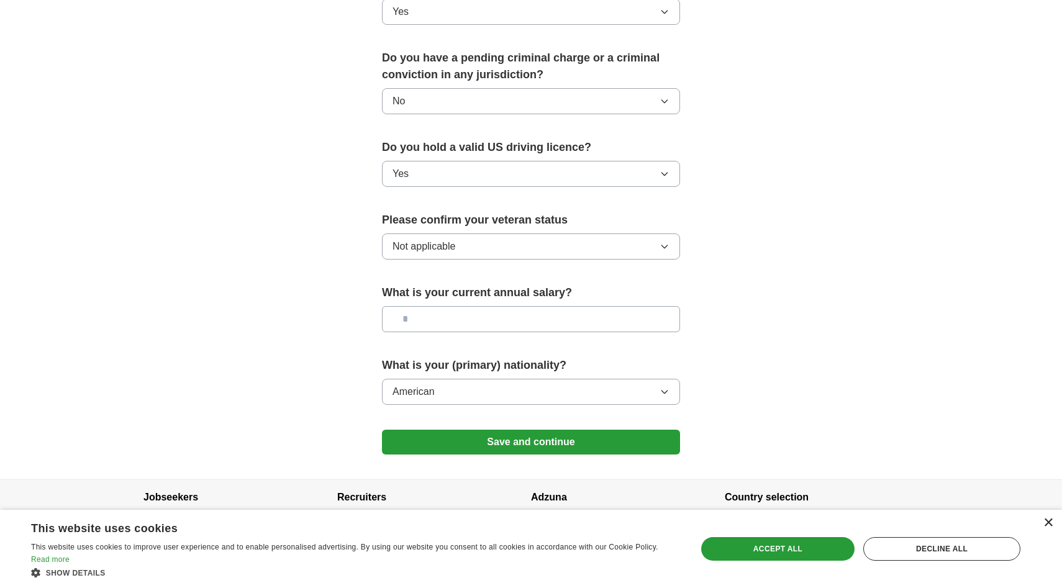
click at [1052, 521] on div "×" at bounding box center [1048, 523] width 9 height 9
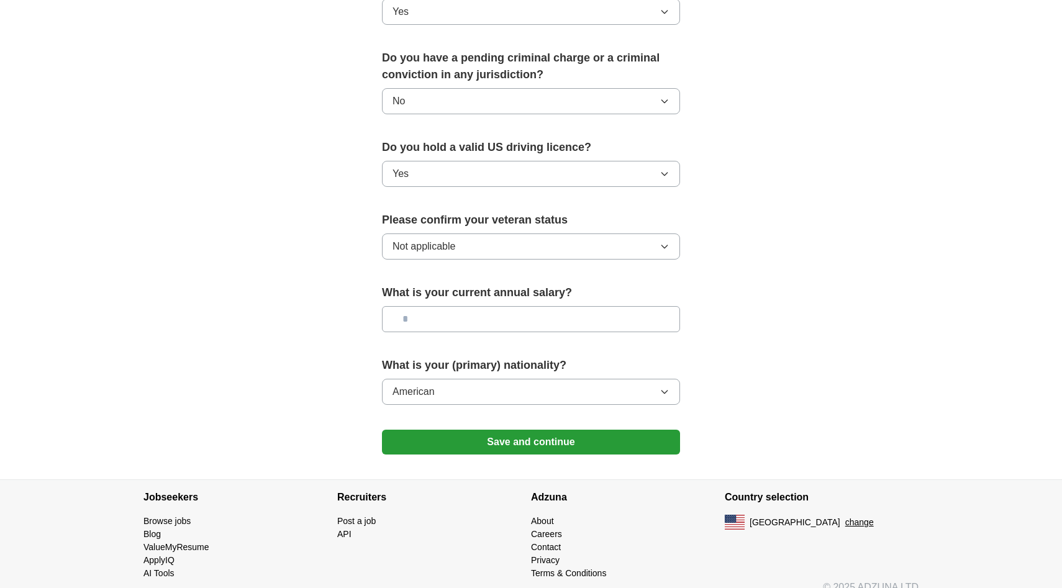
click at [630, 436] on button "Save and continue" at bounding box center [531, 442] width 298 height 25
